Goal: Find specific page/section: Find specific page/section

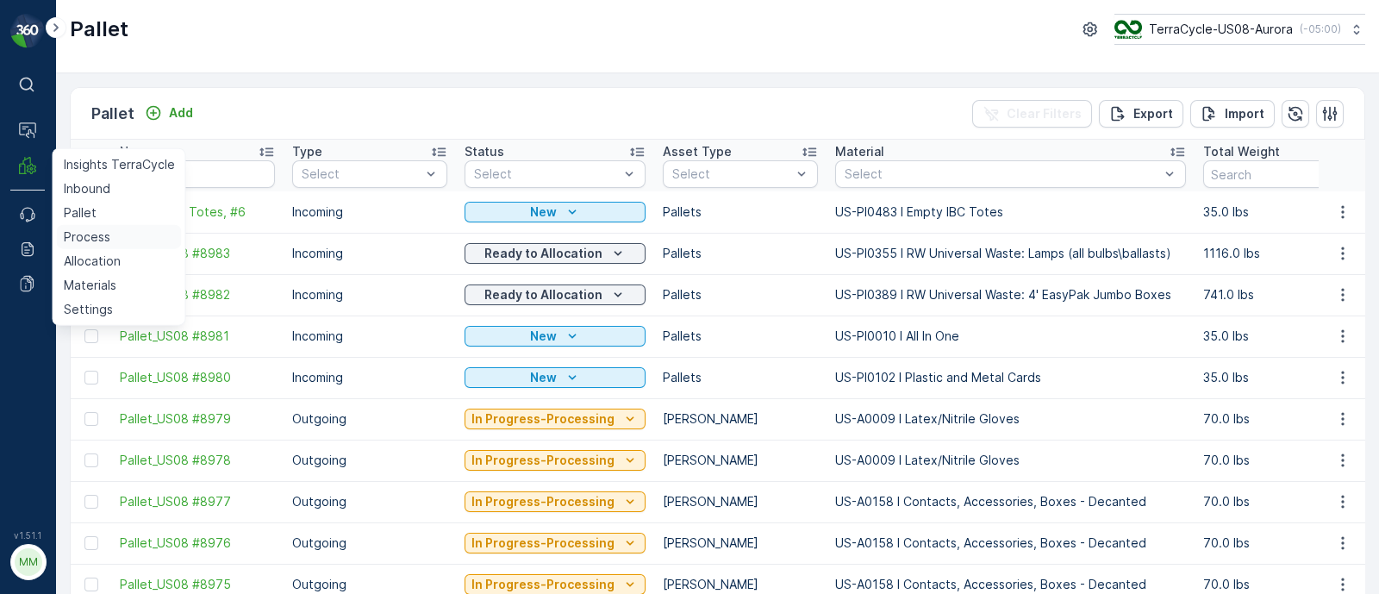
click at [90, 230] on p "Process" at bounding box center [87, 236] width 47 height 17
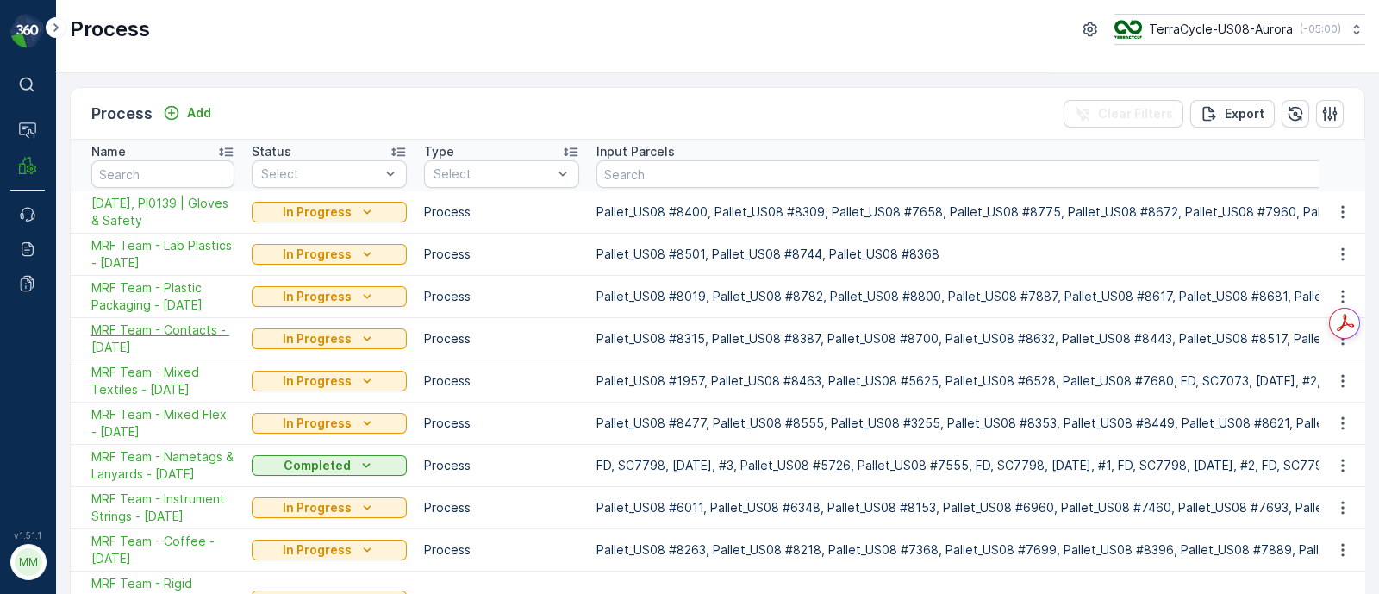
scroll to position [106, 0]
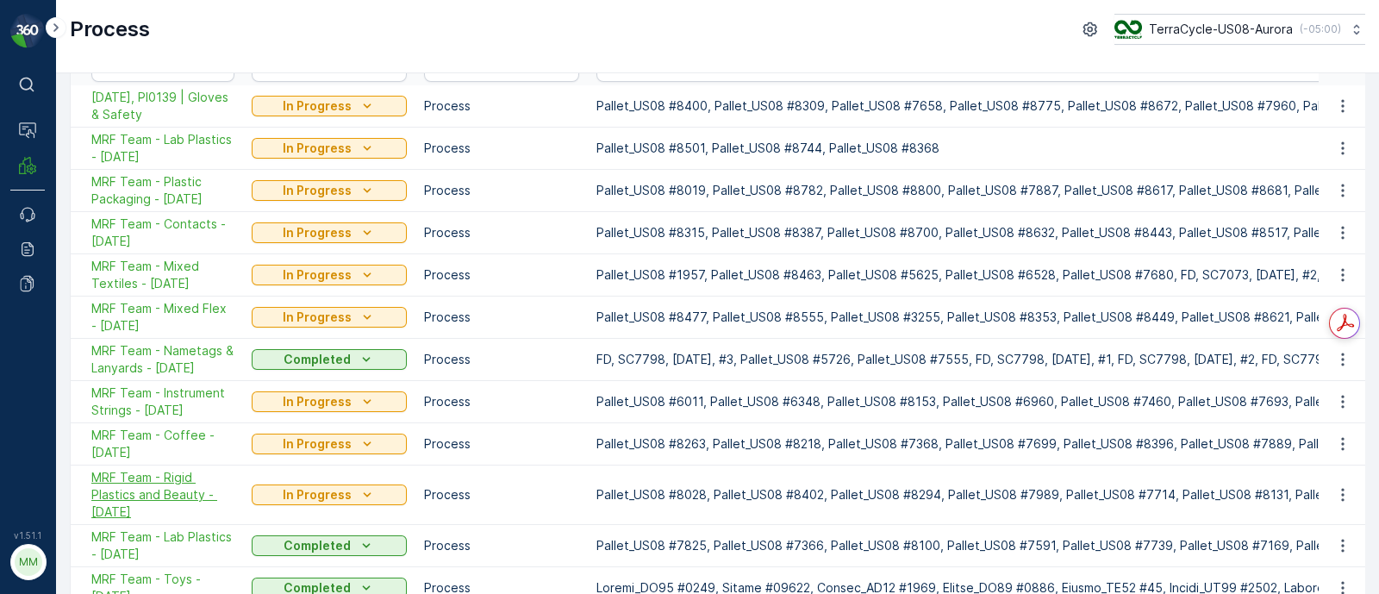
click at [193, 489] on span "MRF Team - Rigid Plastics and Beauty - [DATE]" at bounding box center [162, 495] width 143 height 52
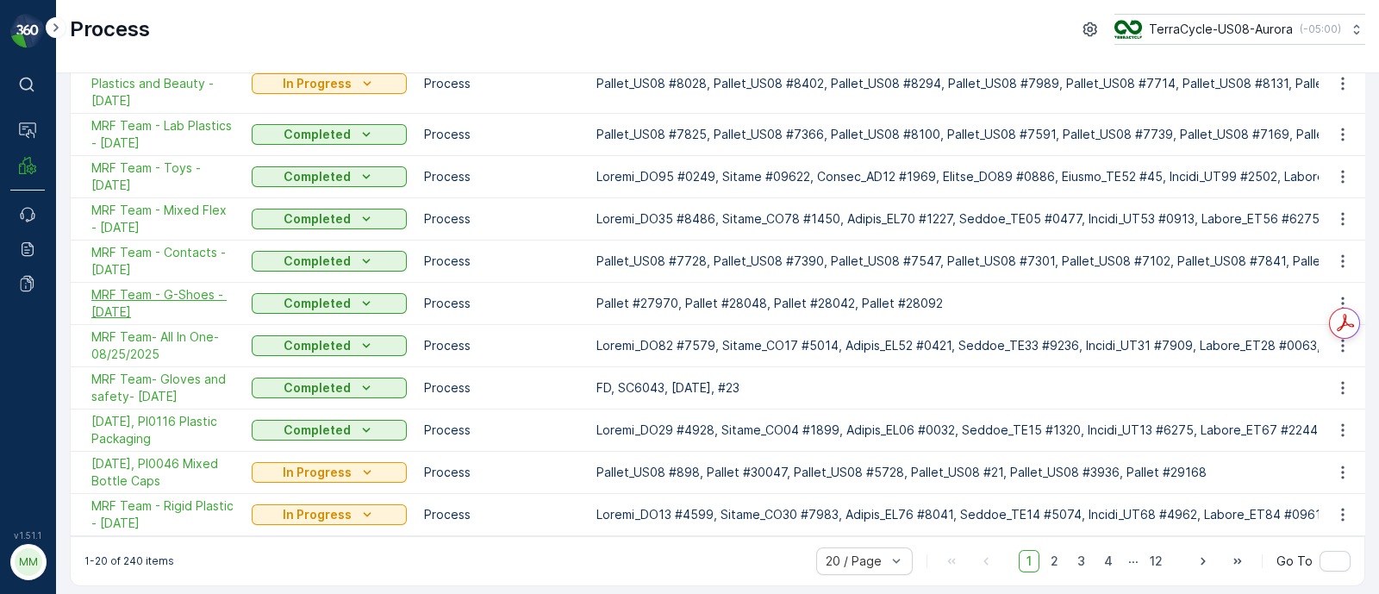
scroll to position [526, 0]
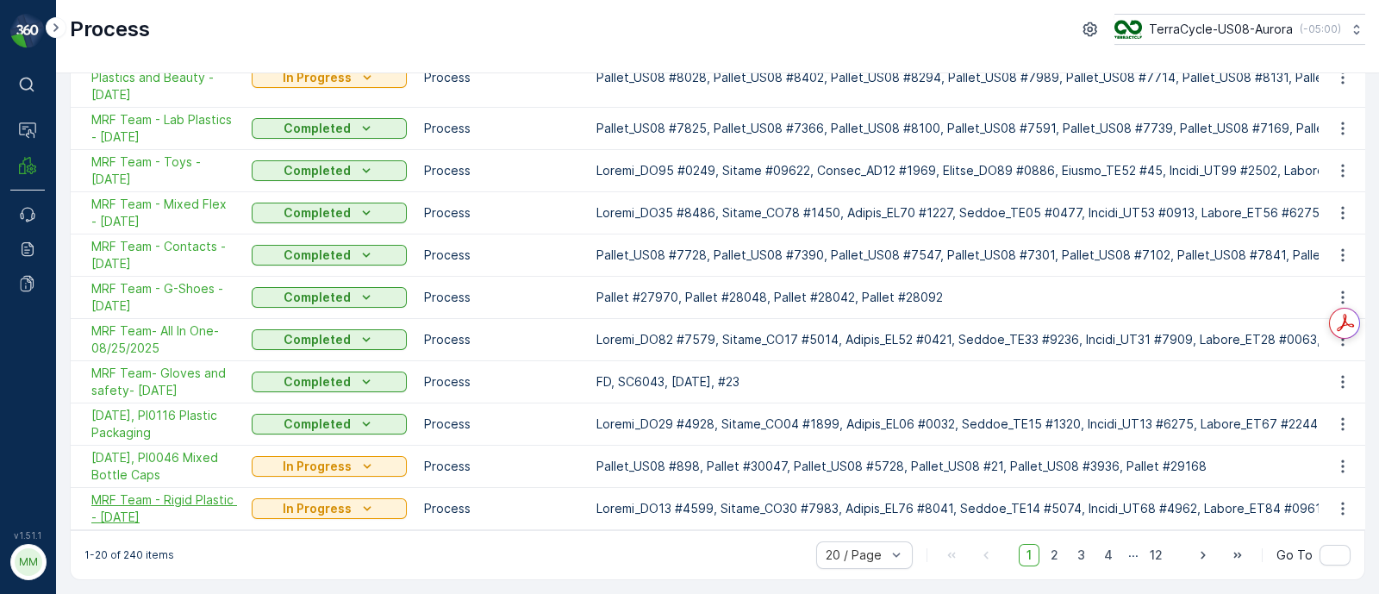
click at [136, 491] on span "MRF Team - Rigid Plastic - [DATE]" at bounding box center [162, 508] width 143 height 34
